Goal: Task Accomplishment & Management: Use online tool/utility

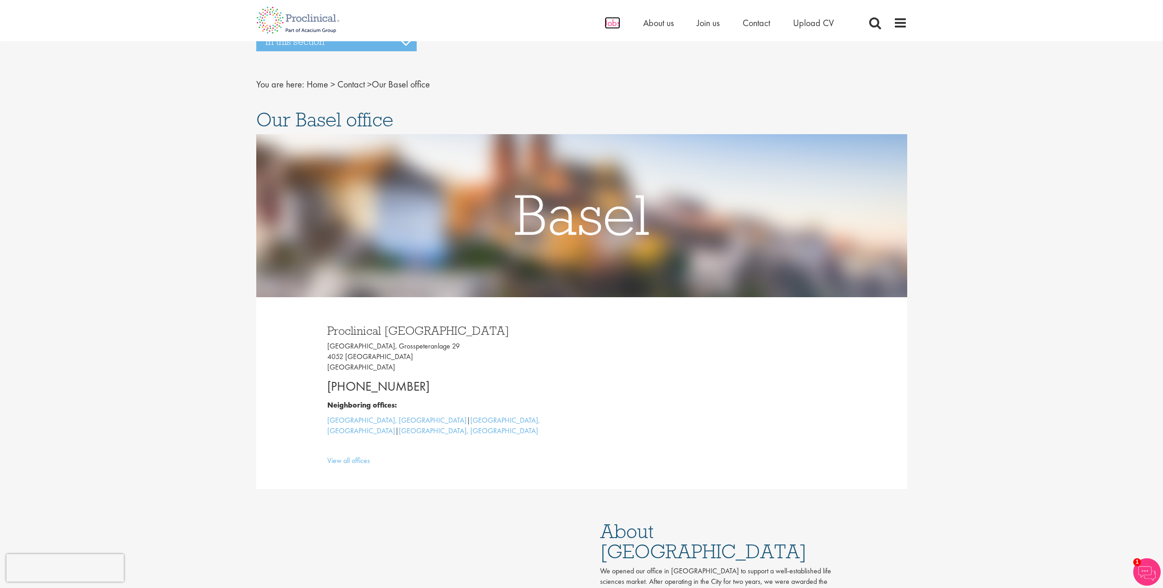
click at [607, 25] on span "Jobs" at bounding box center [612, 23] width 16 height 12
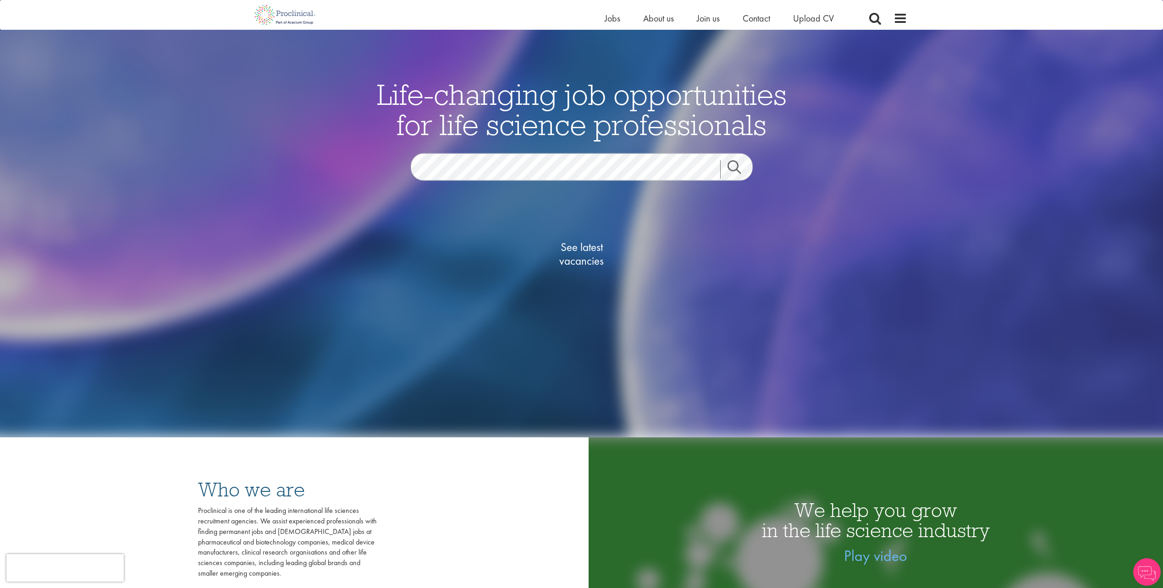
scroll to position [137, 0]
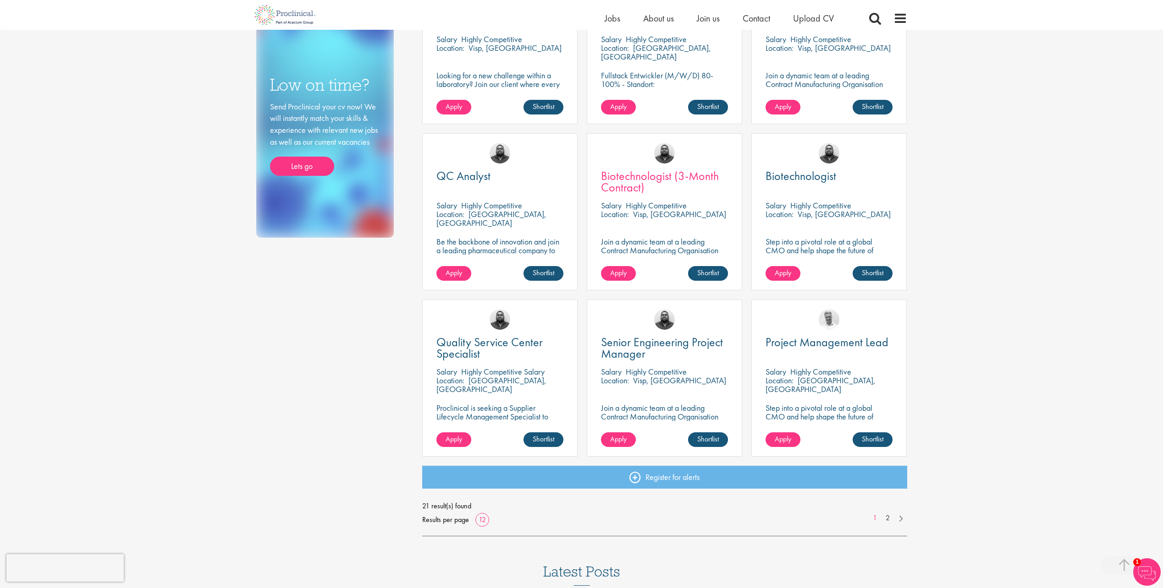
scroll to position [504, 0]
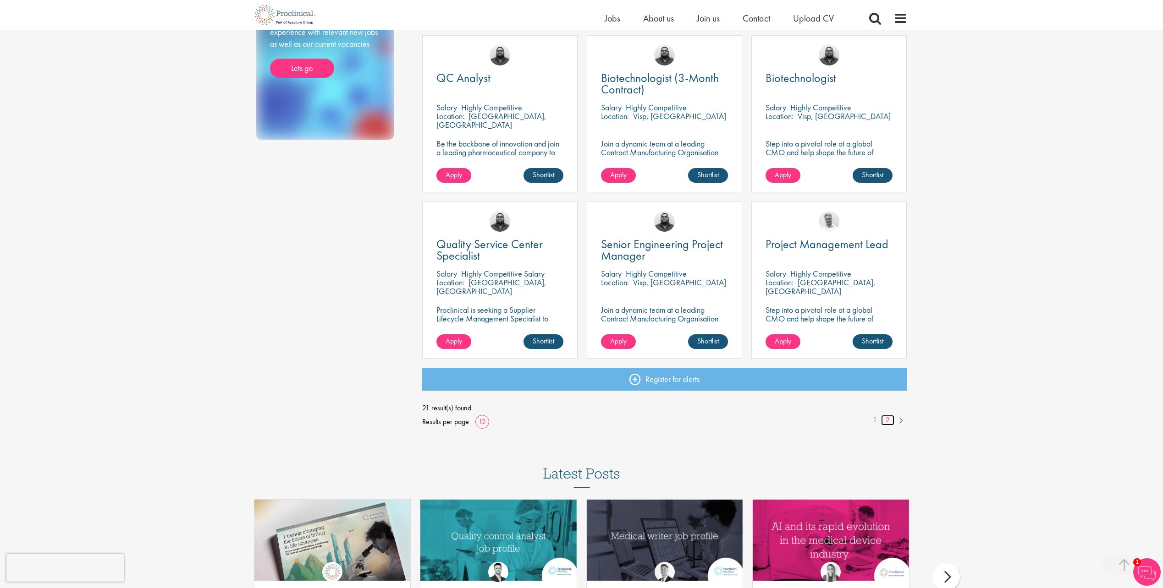
click at [893, 421] on link "2" at bounding box center [887, 420] width 13 height 11
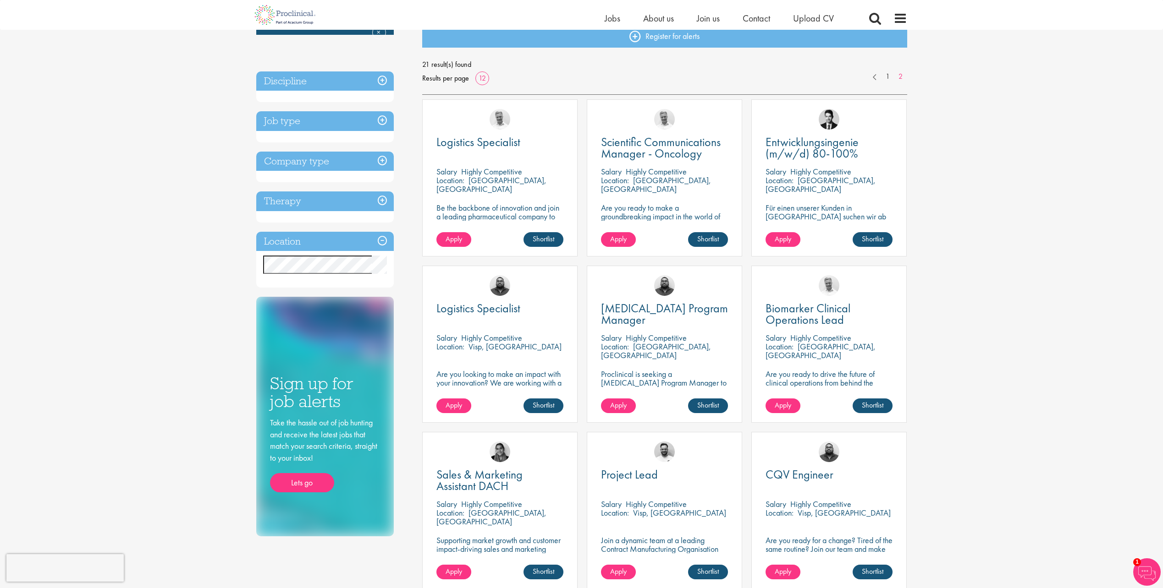
scroll to position [46, 0]
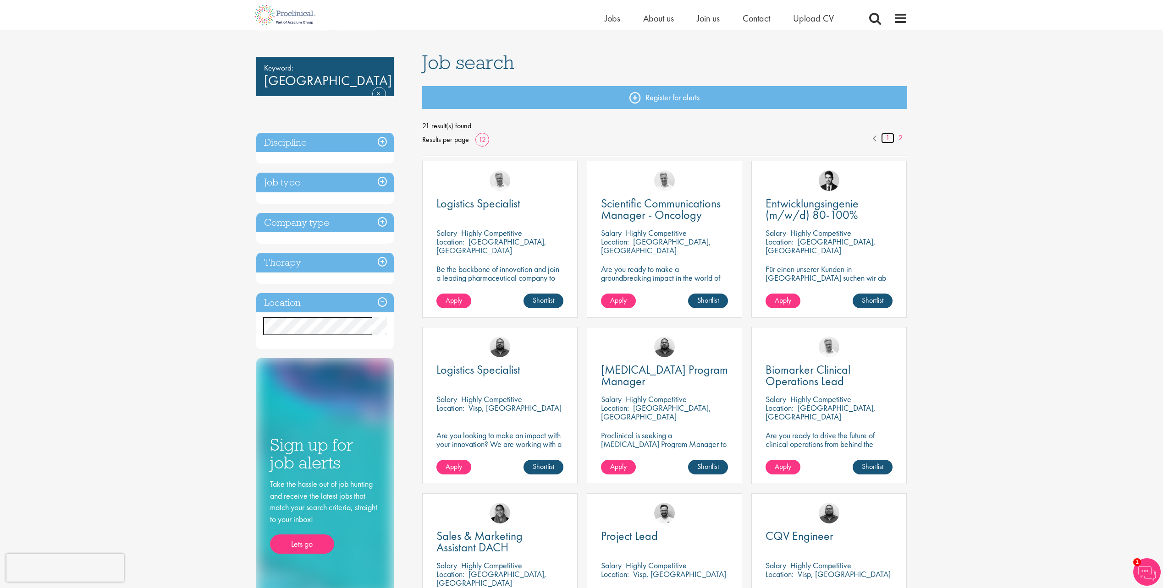
click at [892, 137] on link "1" at bounding box center [887, 138] width 13 height 11
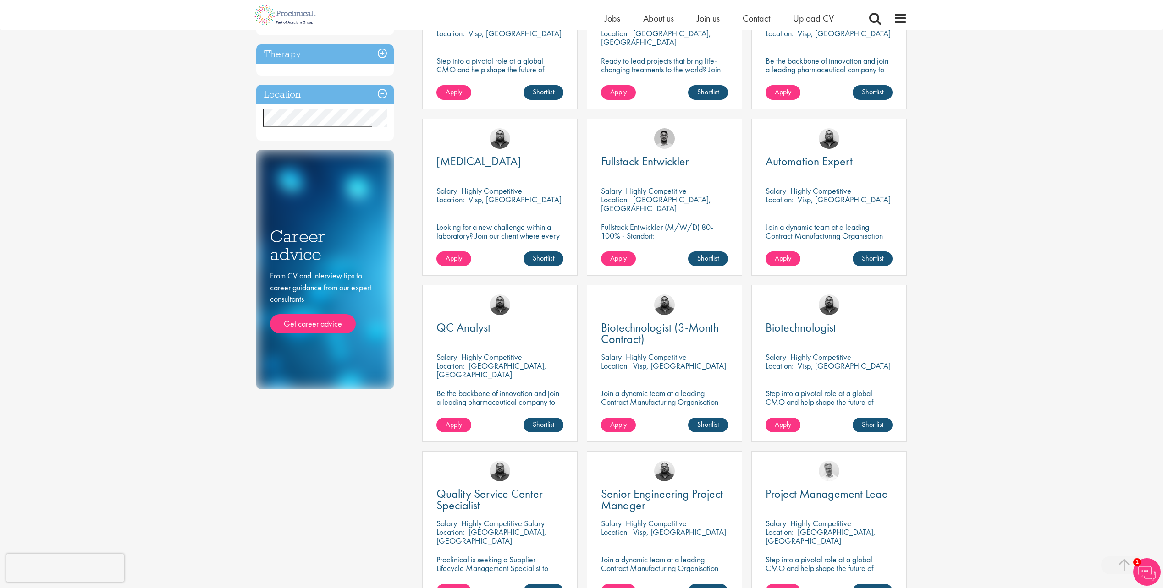
scroll to position [275, 0]
